Goal: Task Accomplishment & Management: Use online tool/utility

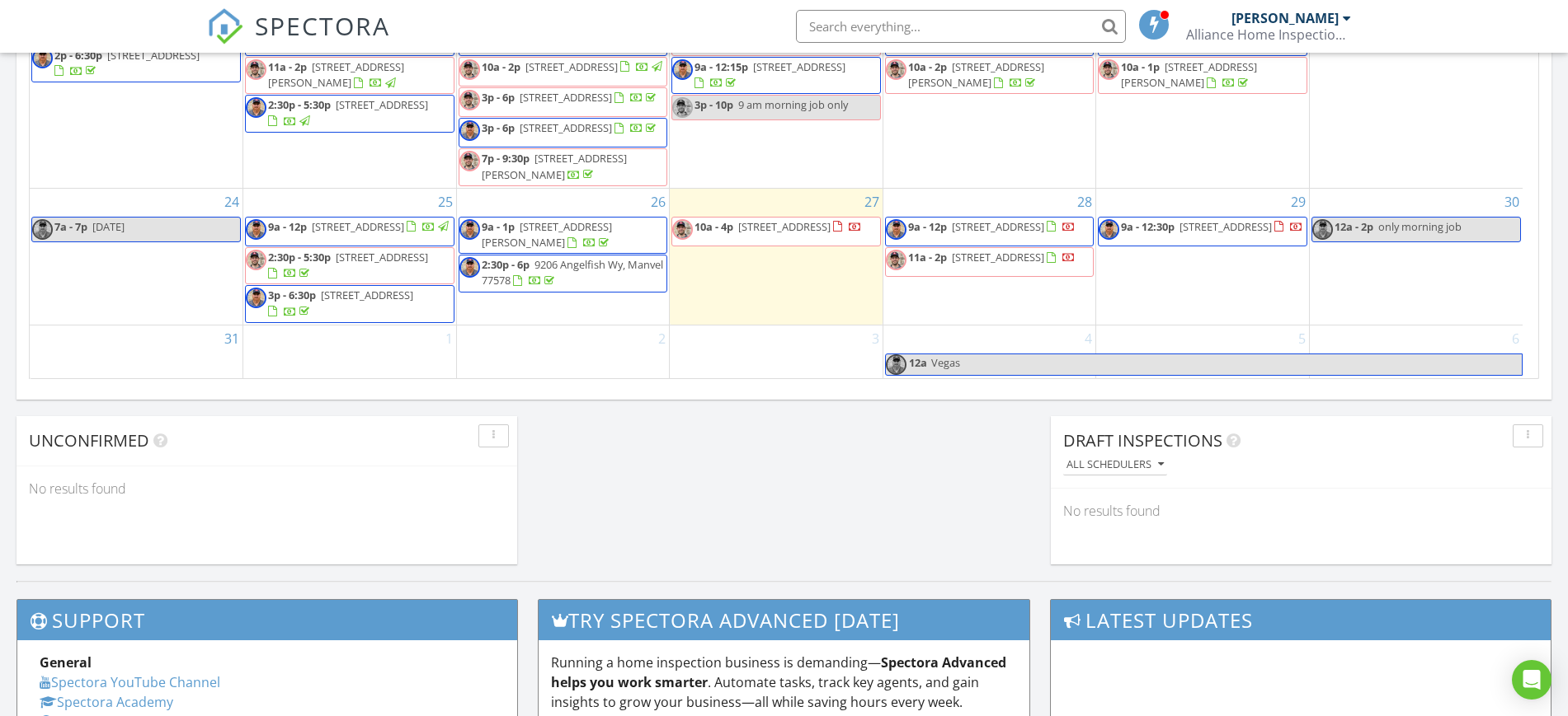
scroll to position [1031, 0]
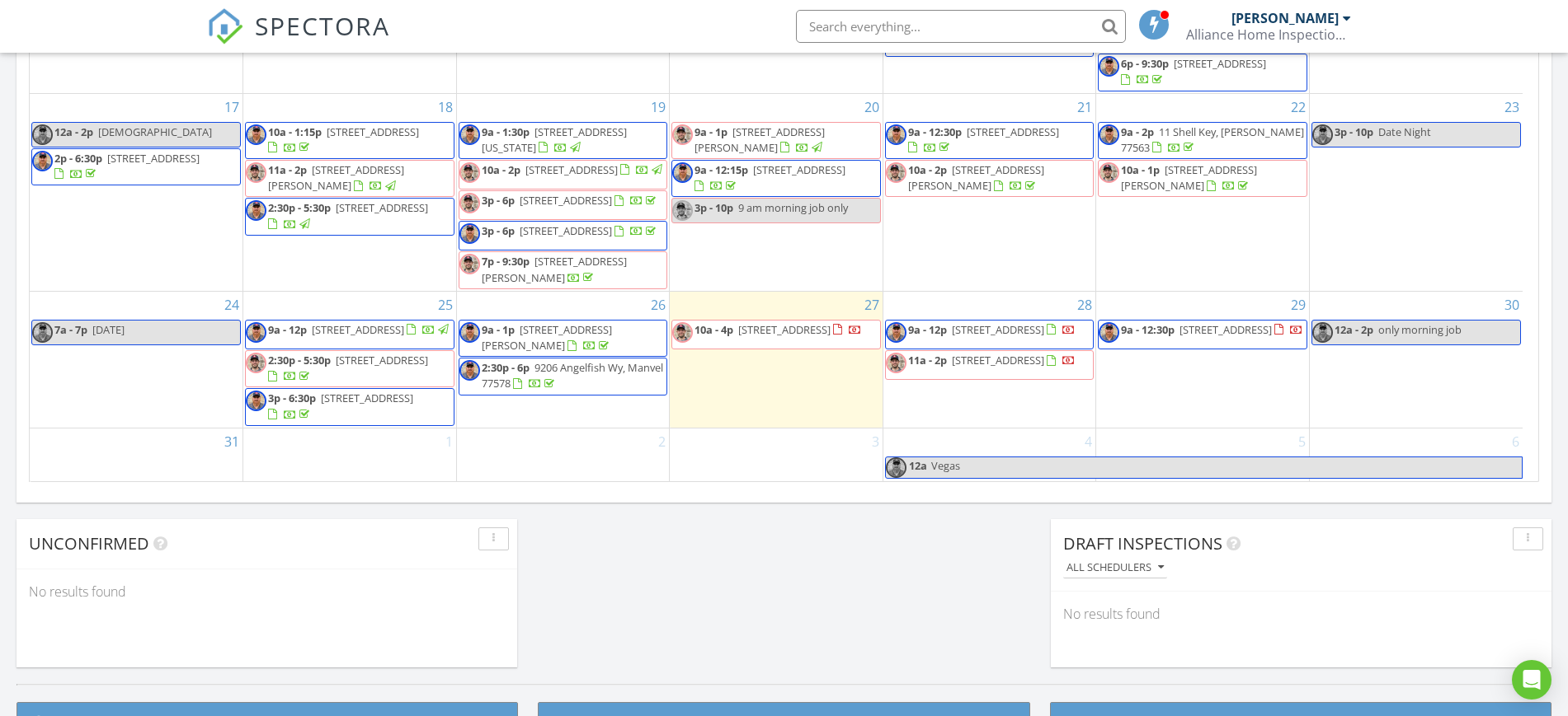
click at [1197, 124] on span "9a - 2p 11 Shell Key, Hitchcock 77563" at bounding box center [1202, 140] width 208 height 32
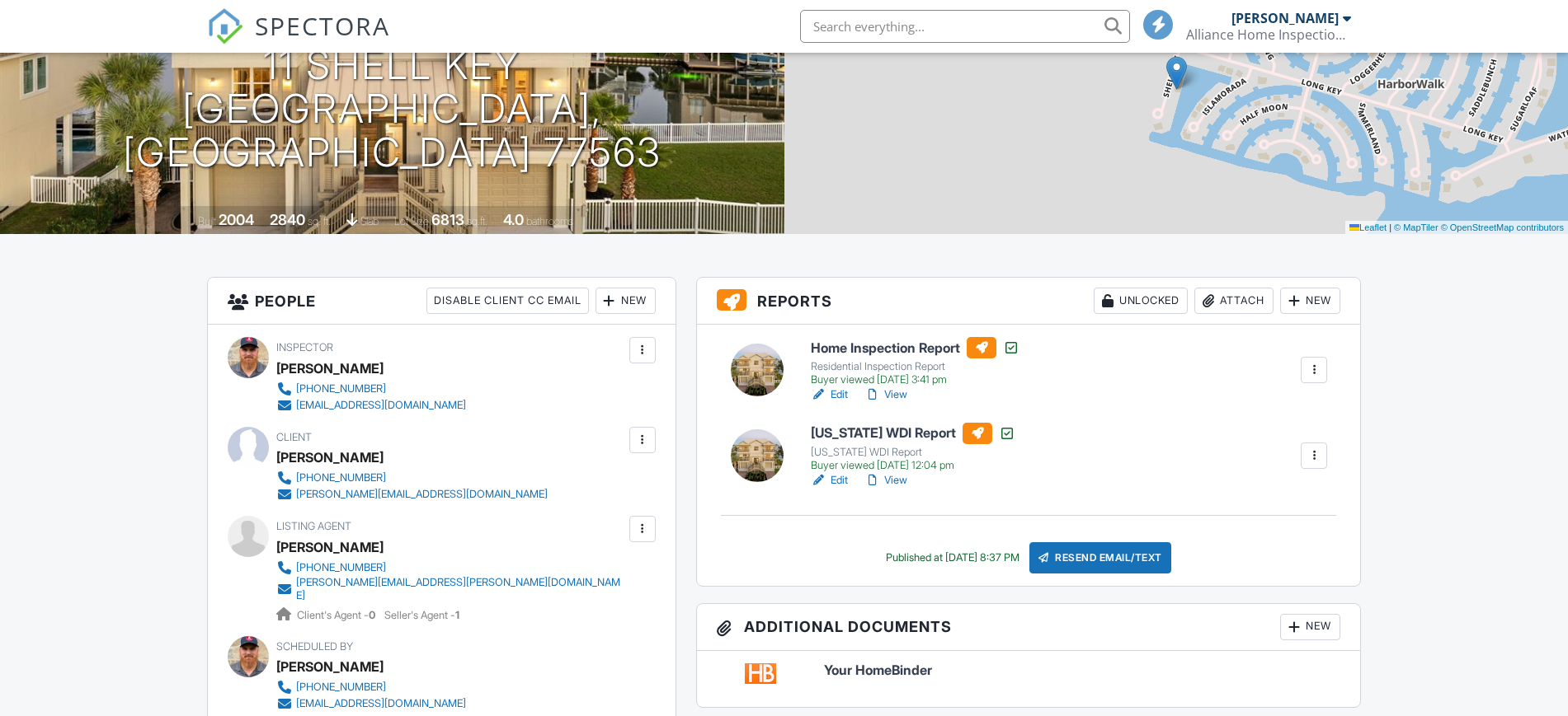
click at [846, 344] on h6 "Home Inspection Report" at bounding box center [915, 348] width 208 height 21
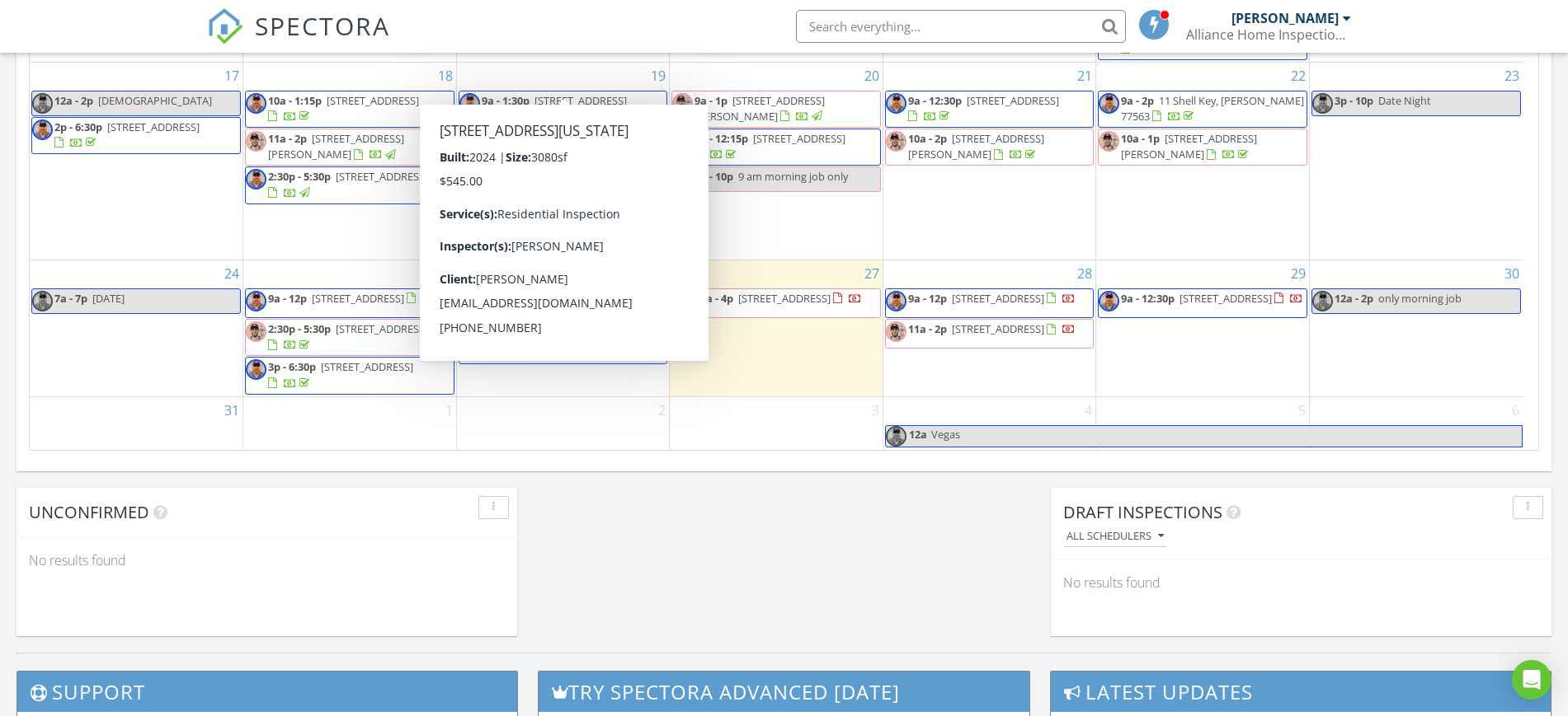
scroll to position [1031, 0]
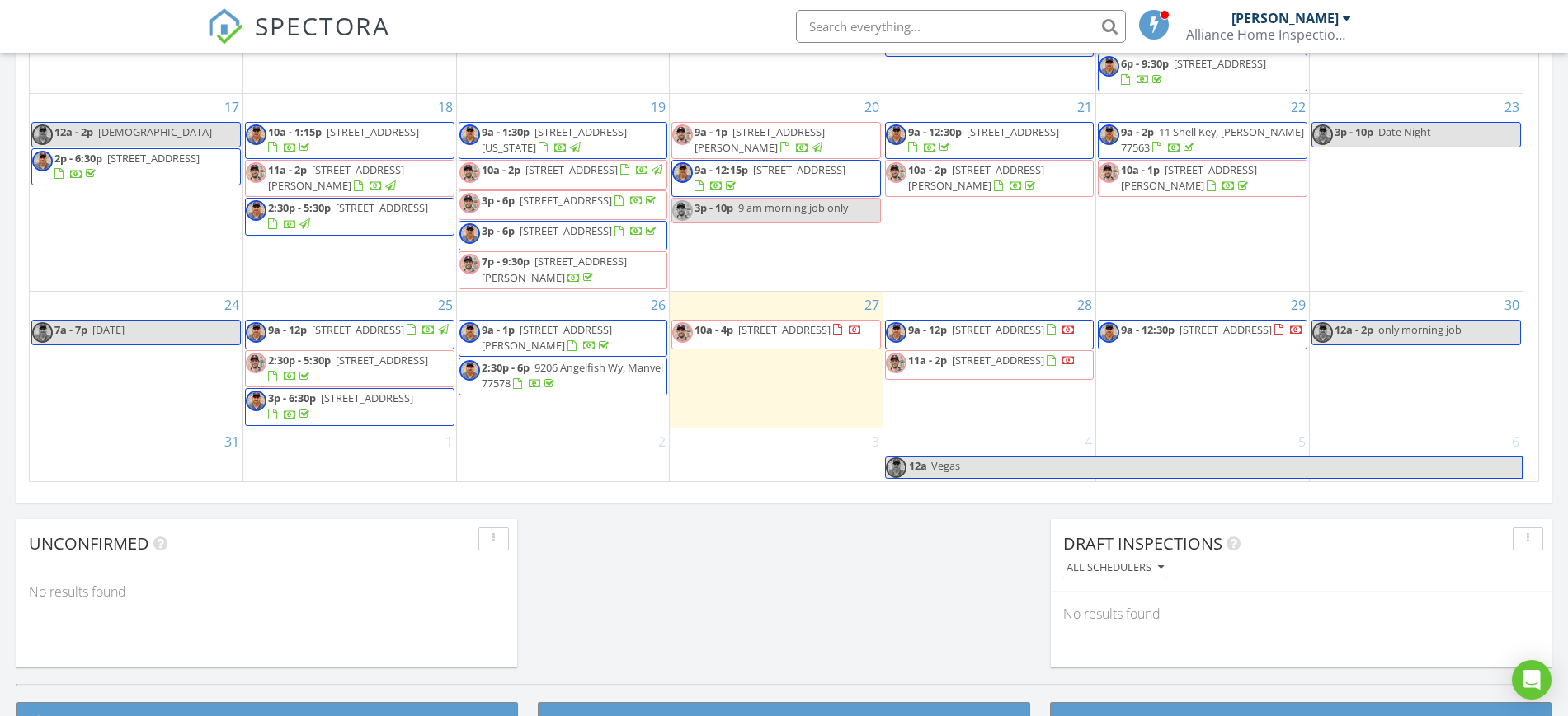
click at [1181, 122] on link "9a - 2p 11 Shell Key, [PERSON_NAME] 77563" at bounding box center [1202, 140] width 209 height 37
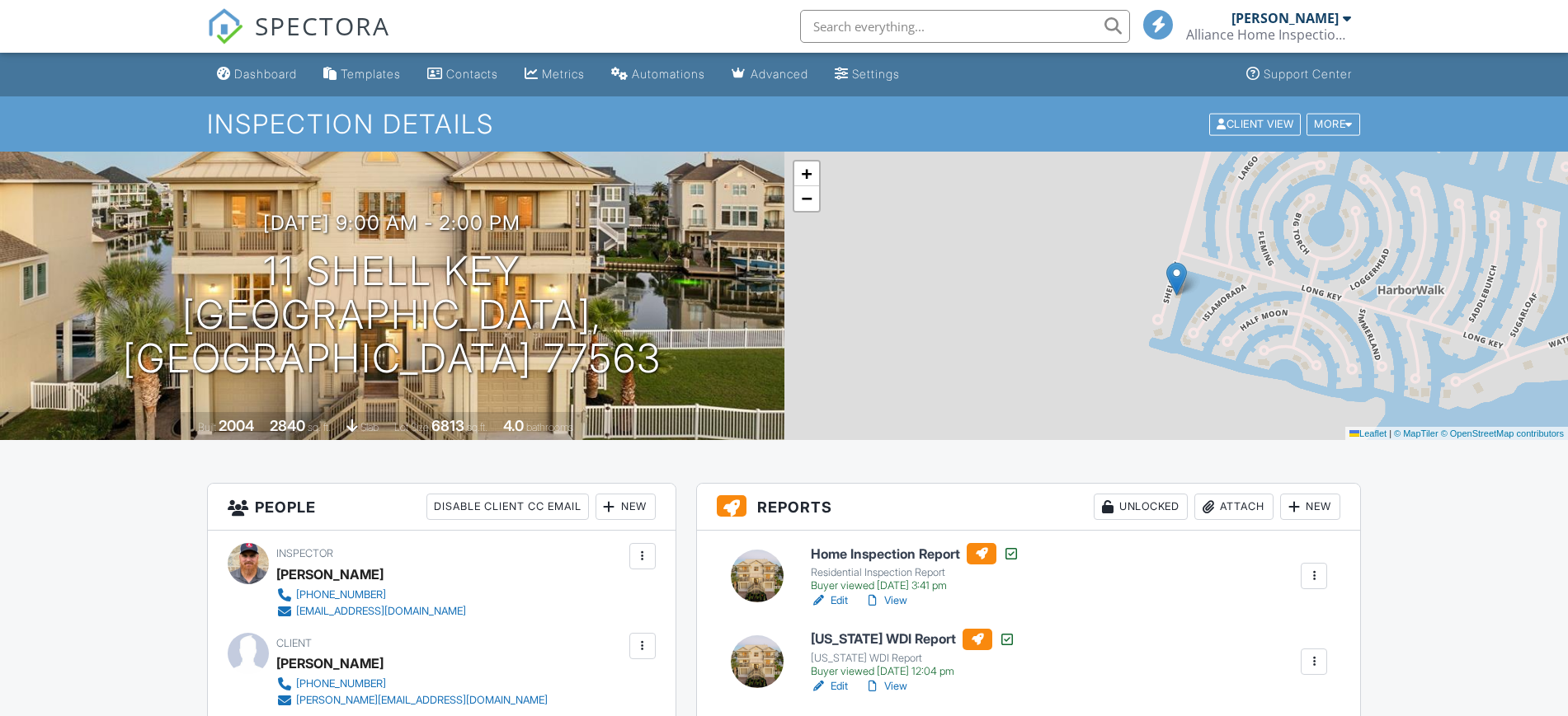
click at [903, 558] on h6 "Home Inspection Report" at bounding box center [915, 554] width 208 height 21
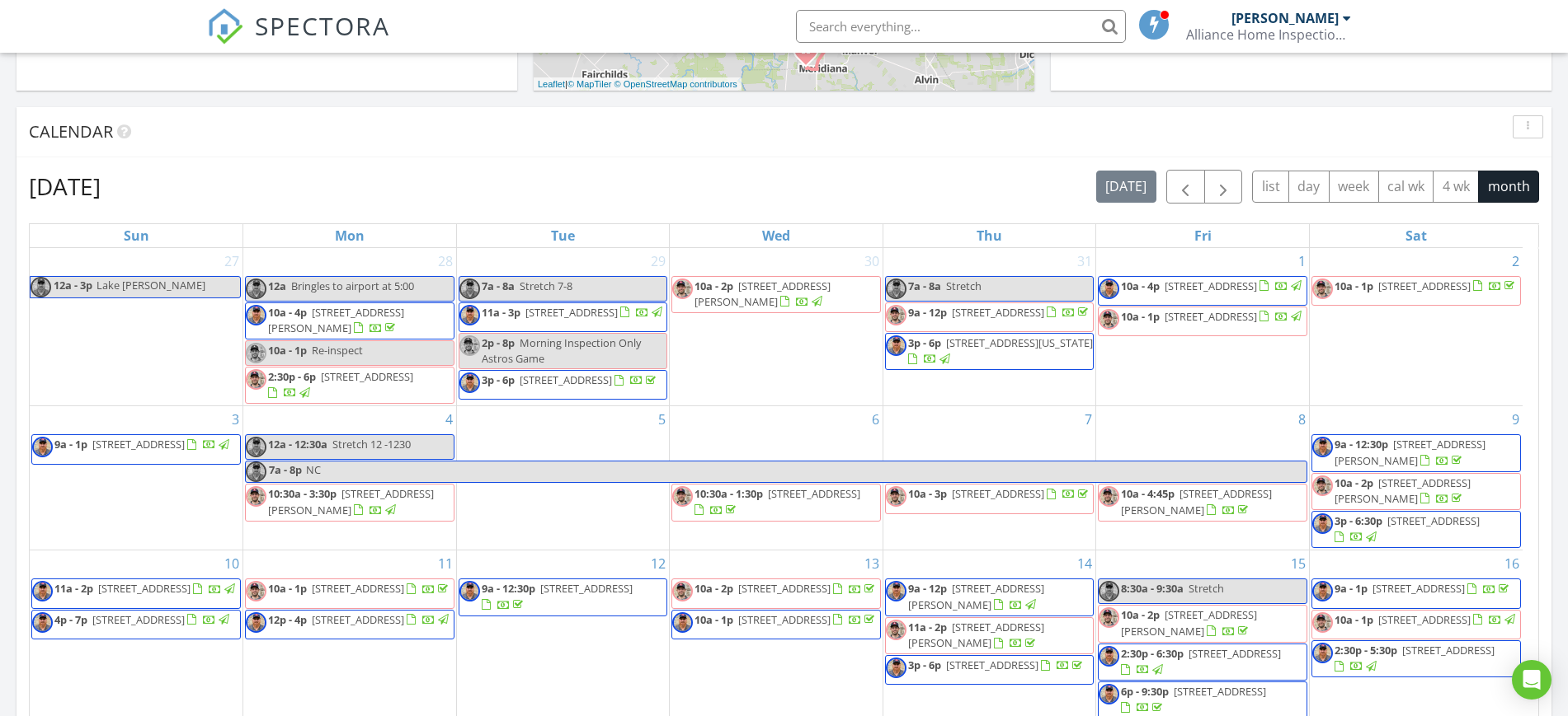
scroll to position [258, 0]
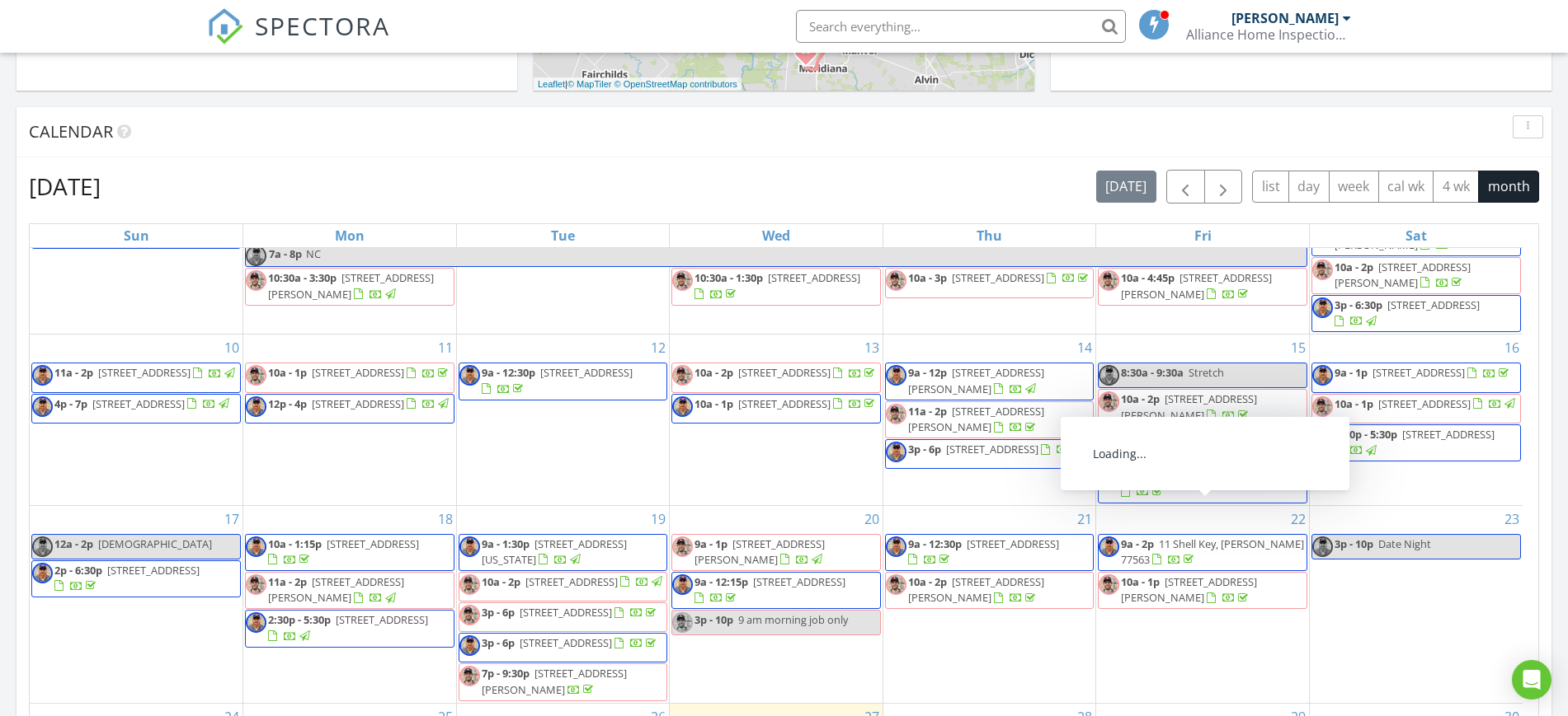
click at [1217, 537] on span "9a - 2p 11 Shell Key, Hitchcock 77563" at bounding box center [1202, 553] width 208 height 32
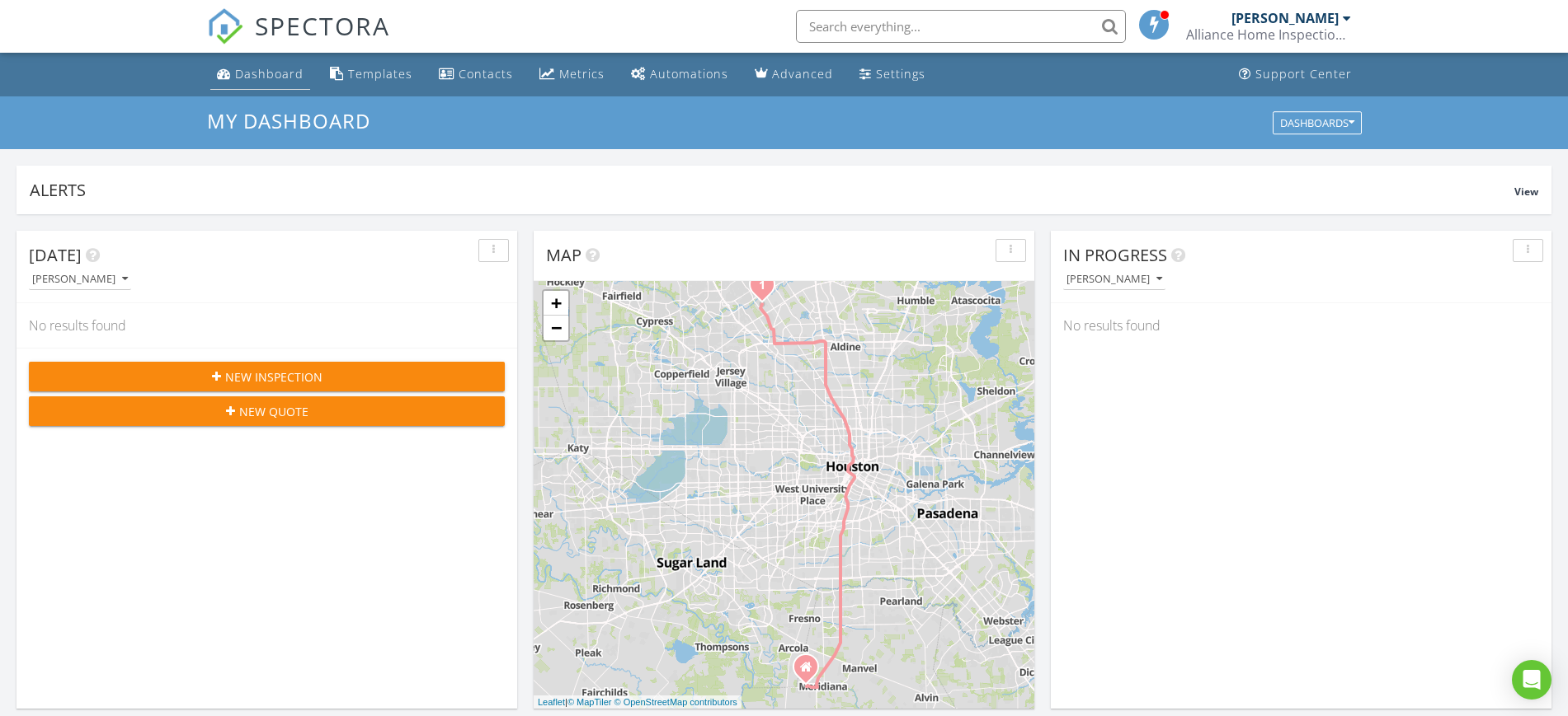
click at [274, 73] on div "Dashboard" at bounding box center [269, 74] width 68 height 15
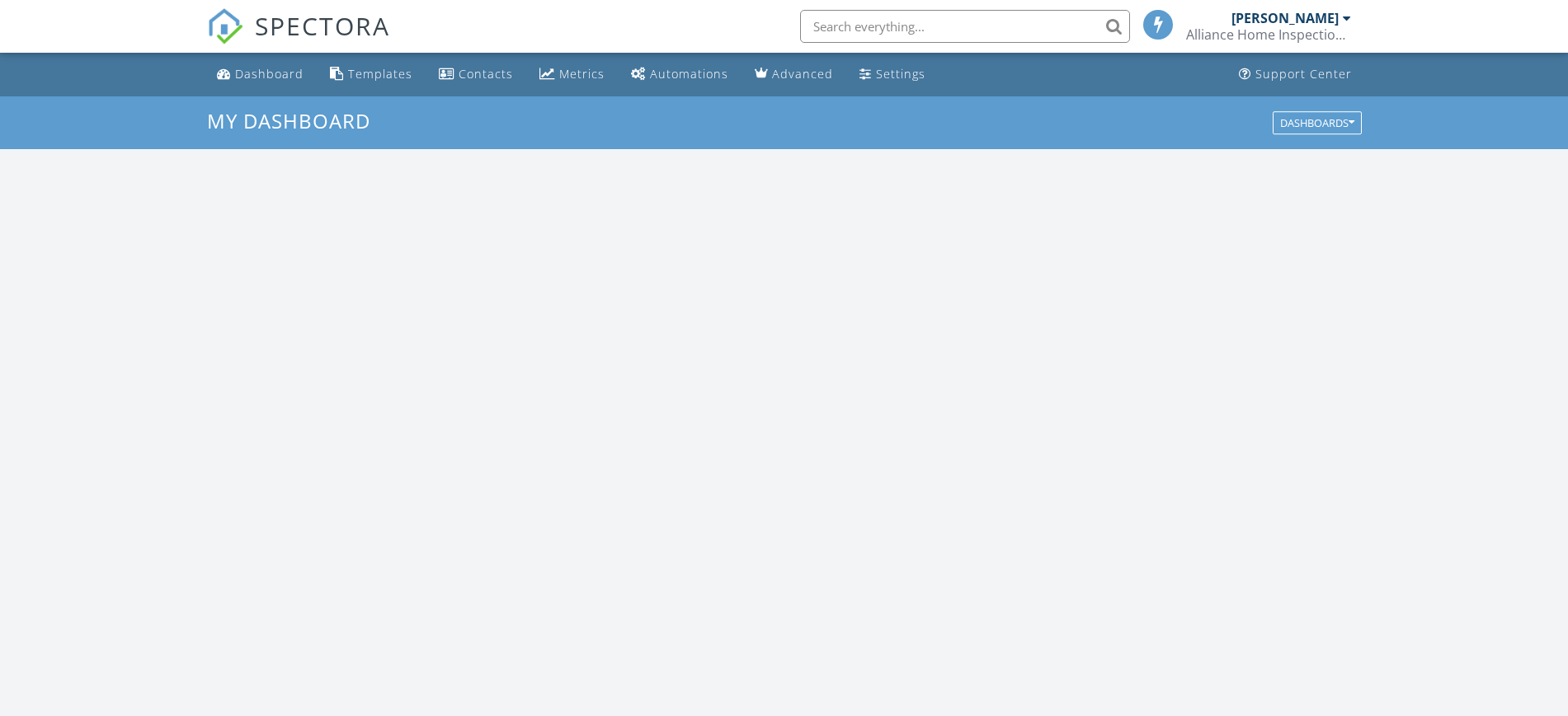
scroll to position [1532, 1600]
